Goal: Information Seeking & Learning: Check status

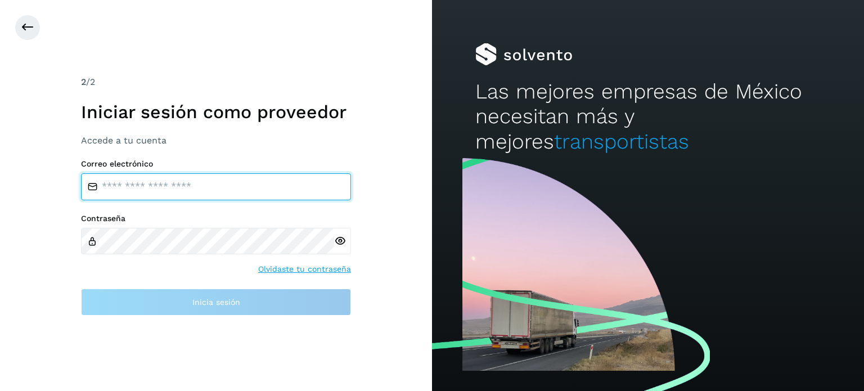
click at [187, 191] on input "email" at bounding box center [216, 186] width 270 height 27
type input "**********"
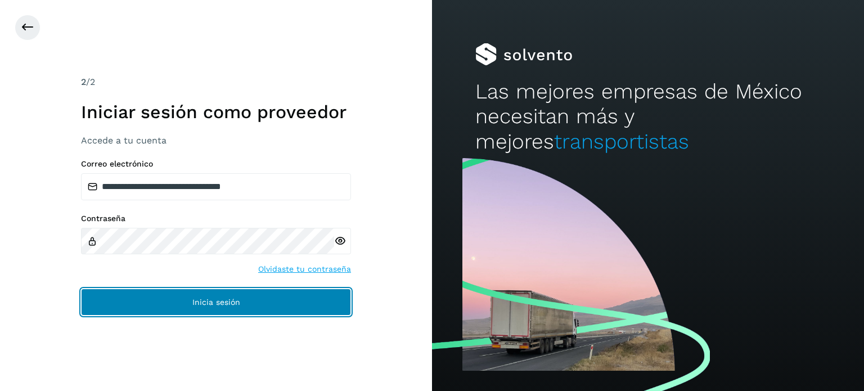
click at [123, 296] on button "Inicia sesión" at bounding box center [216, 302] width 270 height 27
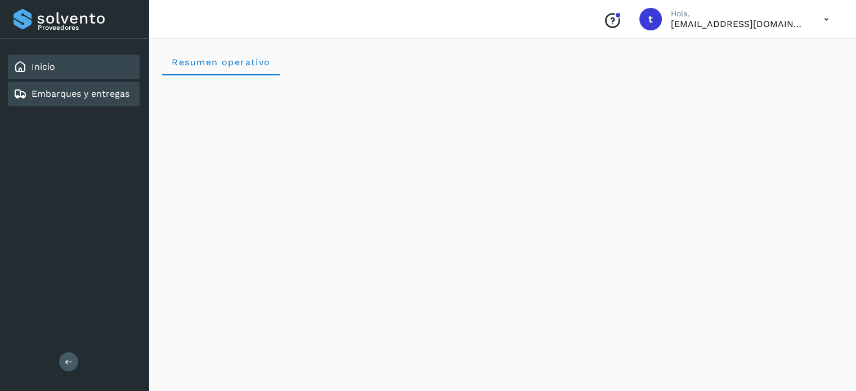
click at [63, 91] on link "Embarques y entregas" at bounding box center [80, 93] width 98 height 11
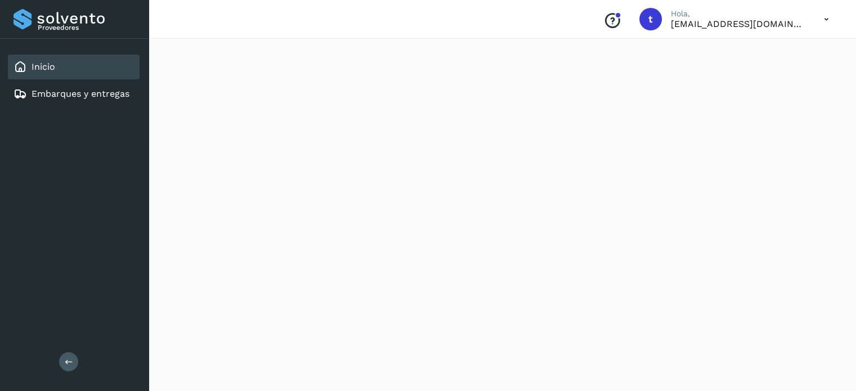
scroll to position [169, 0]
click at [99, 98] on div "Embarques y entregas" at bounding box center [71, 93] width 116 height 13
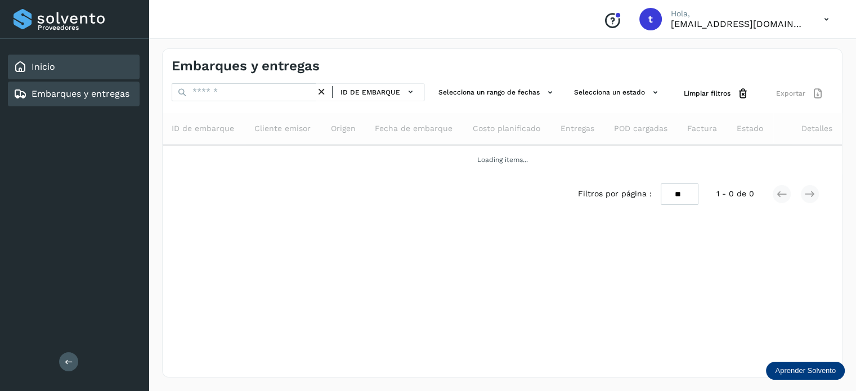
click at [84, 65] on div "Inicio" at bounding box center [74, 67] width 132 height 25
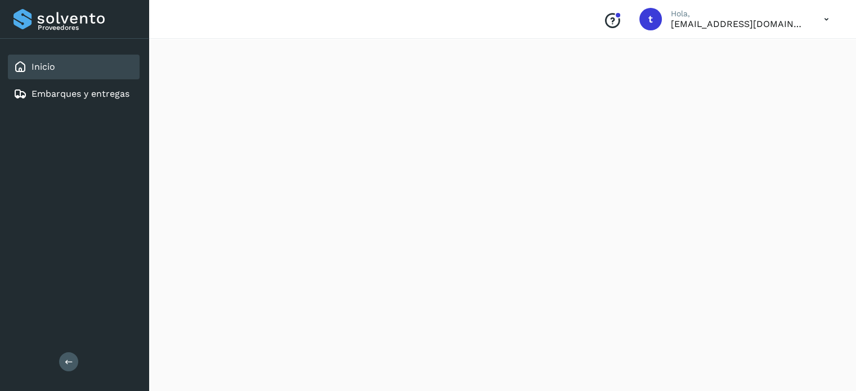
scroll to position [197, 0]
click at [100, 97] on link "Embarques y entregas" at bounding box center [80, 93] width 98 height 11
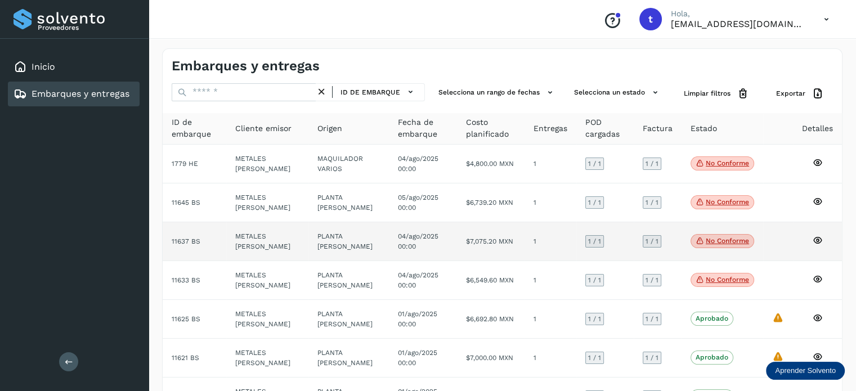
click at [813, 236] on icon at bounding box center [817, 240] width 10 height 10
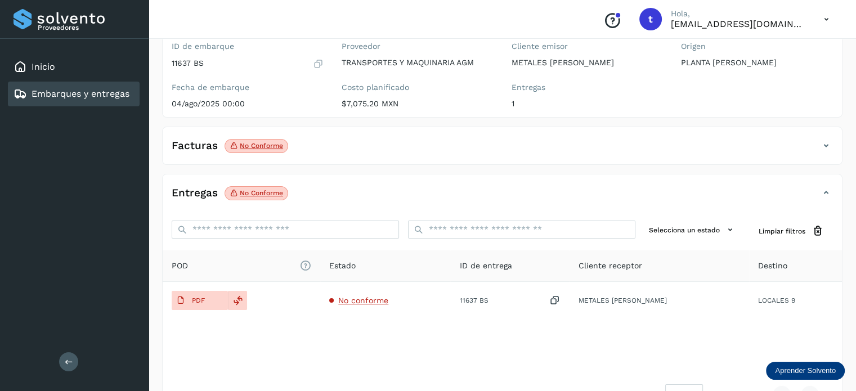
scroll to position [84, 0]
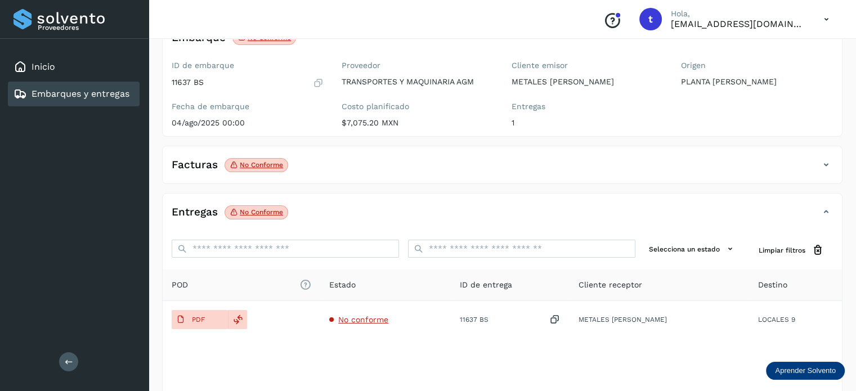
click at [118, 89] on link "Embarques y entregas" at bounding box center [80, 93] width 98 height 11
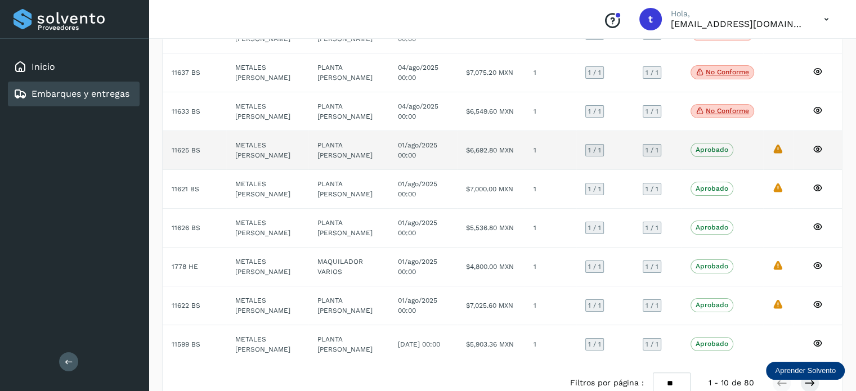
click at [815, 146] on icon at bounding box center [817, 149] width 10 height 10
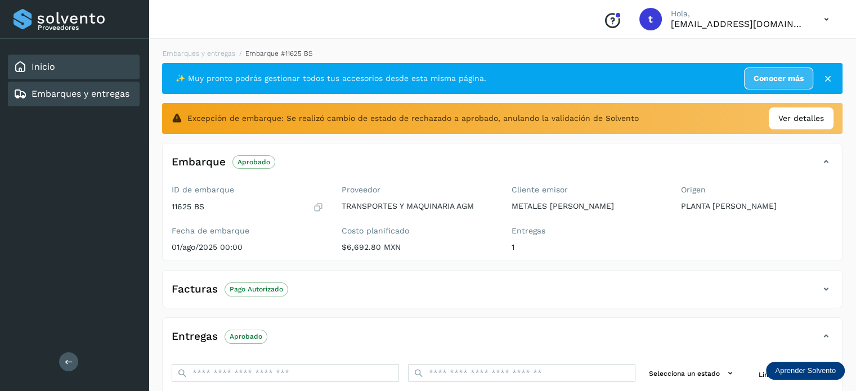
click at [92, 67] on div "Inicio" at bounding box center [74, 67] width 132 height 25
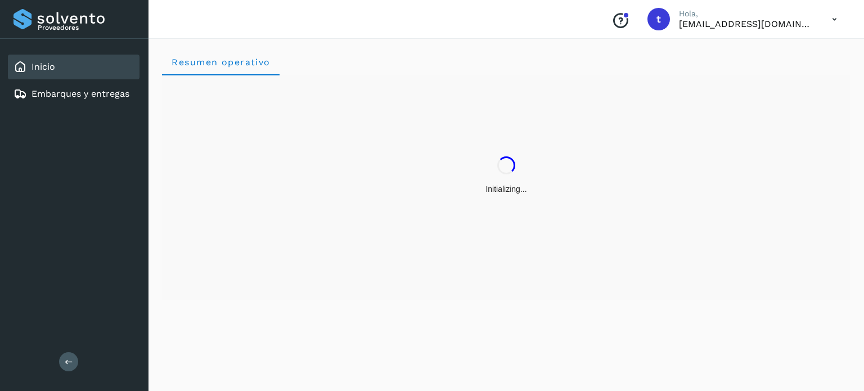
click at [816, 14] on div "Conoce nuestros beneficios t Hola, transportesymaquinariaagm@gmail.com" at bounding box center [724, 19] width 244 height 26
click at [810, 22] on div "Conoce nuestros beneficios t Hola, transportesymaquinariaagm@gmail.com" at bounding box center [724, 19] width 244 height 26
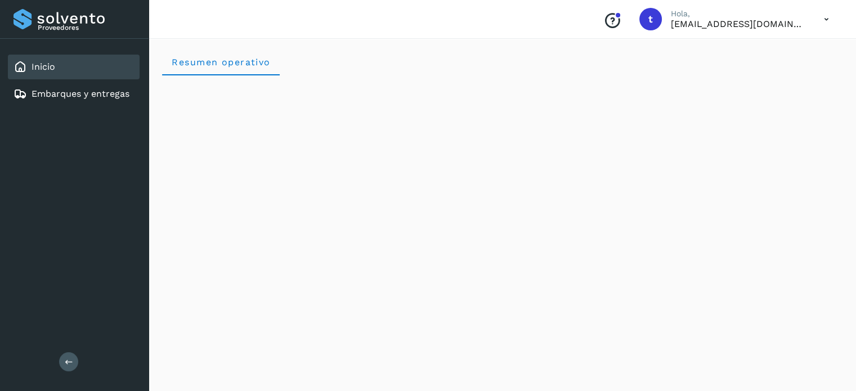
click at [824, 22] on icon at bounding box center [825, 19] width 23 height 23
click at [460, 59] on div at bounding box center [428, 195] width 856 height 391
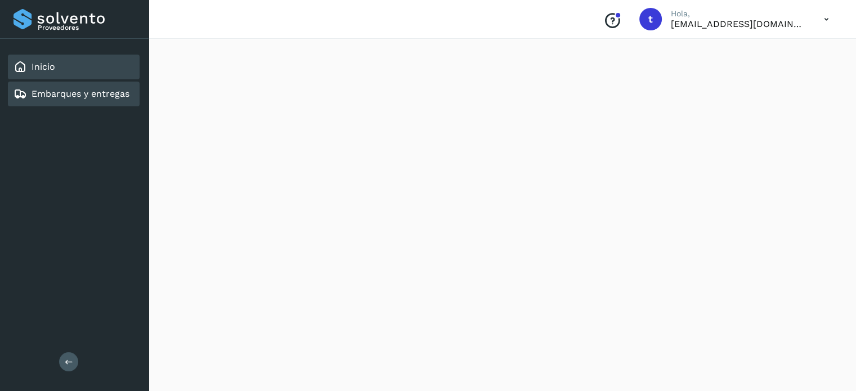
click at [65, 97] on link "Embarques y entregas" at bounding box center [80, 93] width 98 height 11
